Goal: Communication & Community: Connect with others

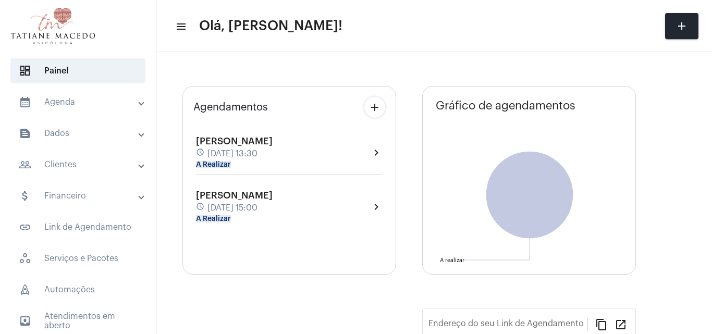
click at [258, 171] on div "[PERSON_NAME] schedule [DATE] 13:30 A Realizar chevron_right" at bounding box center [289, 155] width 192 height 44
type input "[URL][DOMAIN_NAME]"
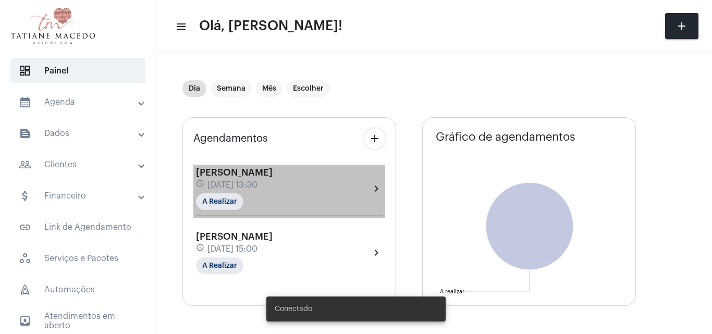
click at [273, 174] on span "[PERSON_NAME]" at bounding box center [234, 172] width 77 height 9
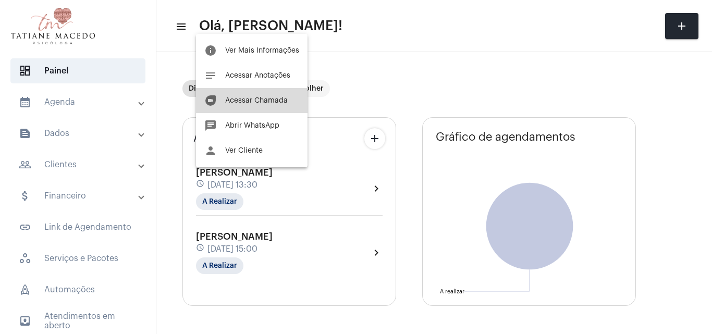
click at [252, 100] on span "Acessar Chamada" at bounding box center [256, 100] width 63 height 7
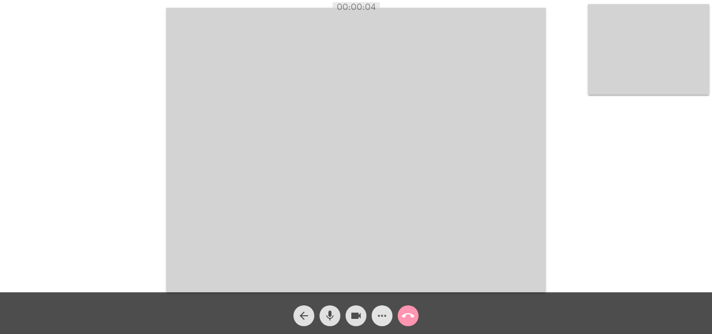
click at [383, 326] on span "more_horiz" at bounding box center [382, 316] width 13 height 21
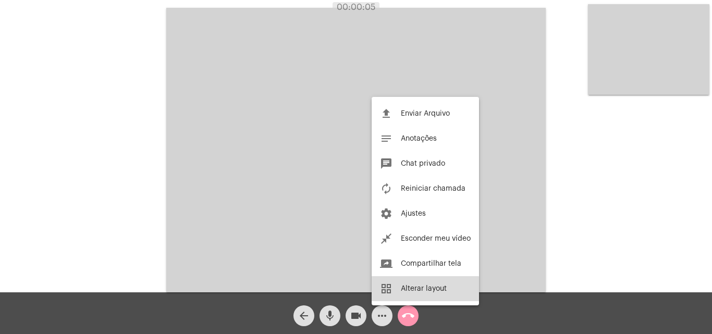
click at [406, 297] on button "grid_view Alterar layout" at bounding box center [425, 288] width 107 height 25
